Goal: Navigation & Orientation: Find specific page/section

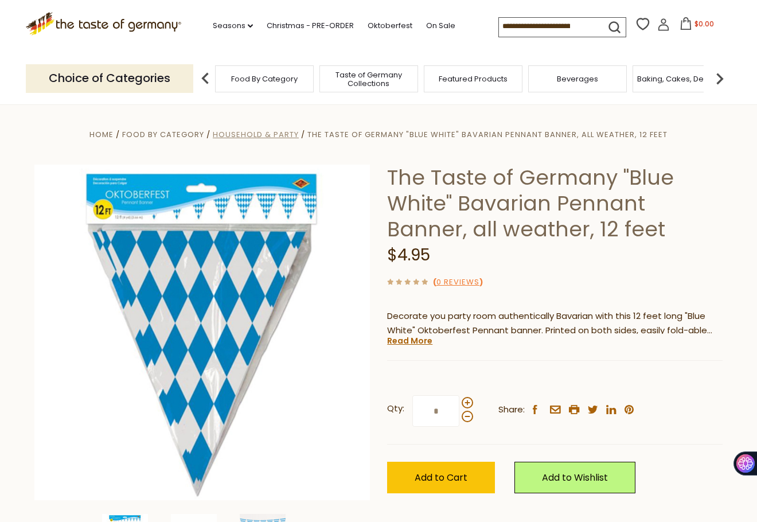
click at [266, 135] on span "Household & Party" at bounding box center [256, 134] width 86 height 11
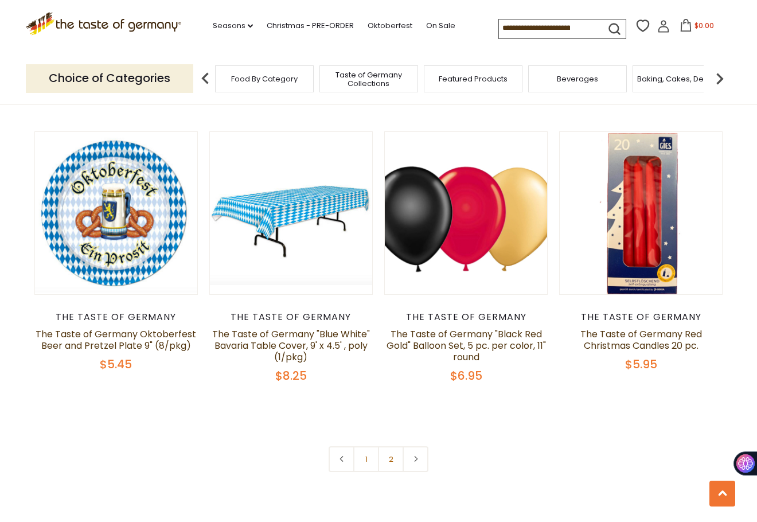
scroll to position [2409, 0]
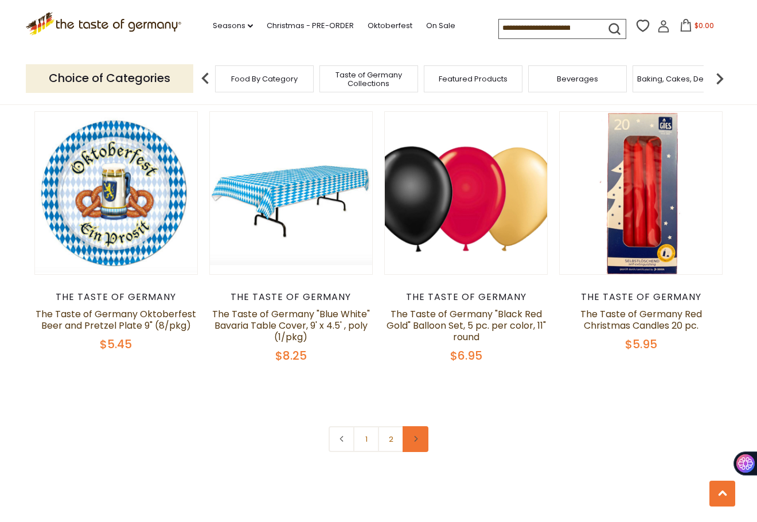
click at [419, 442] on link at bounding box center [416, 439] width 26 height 26
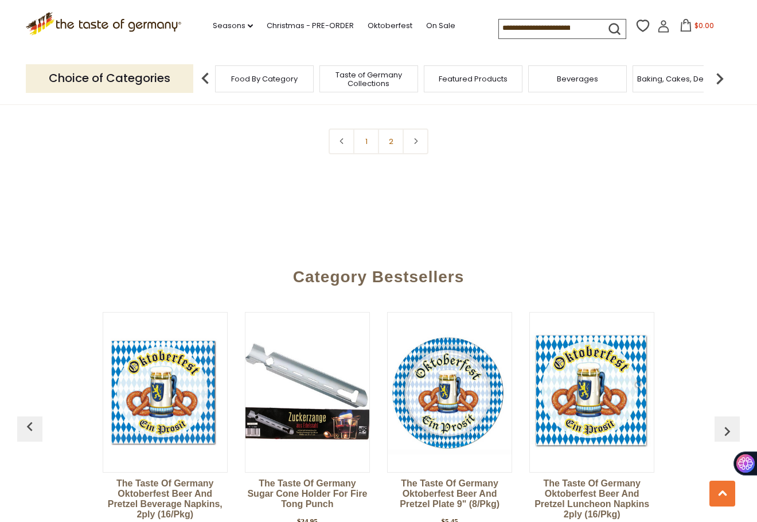
scroll to position [2811, 0]
